Goal: Navigation & Orientation: Find specific page/section

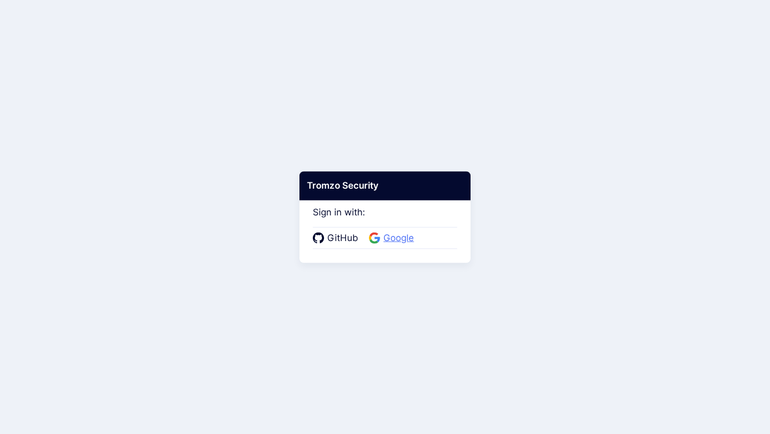
click at [397, 236] on span "Google" at bounding box center [398, 239] width 37 height 14
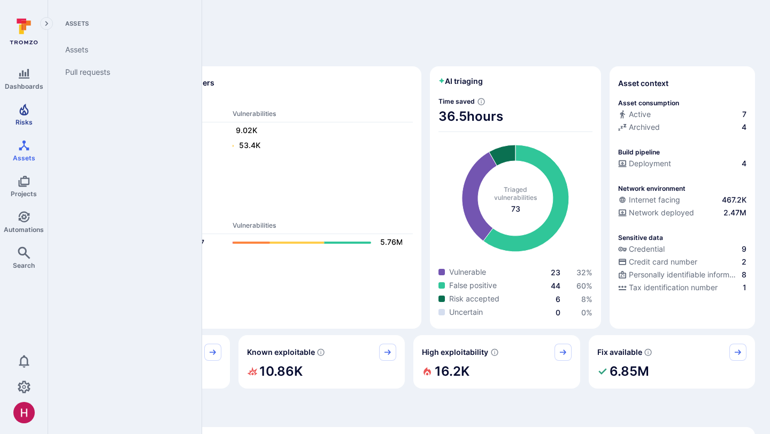
click at [22, 115] on icon "Risks" at bounding box center [23, 110] width 9 height 12
